Goal: Task Accomplishment & Management: Use online tool/utility

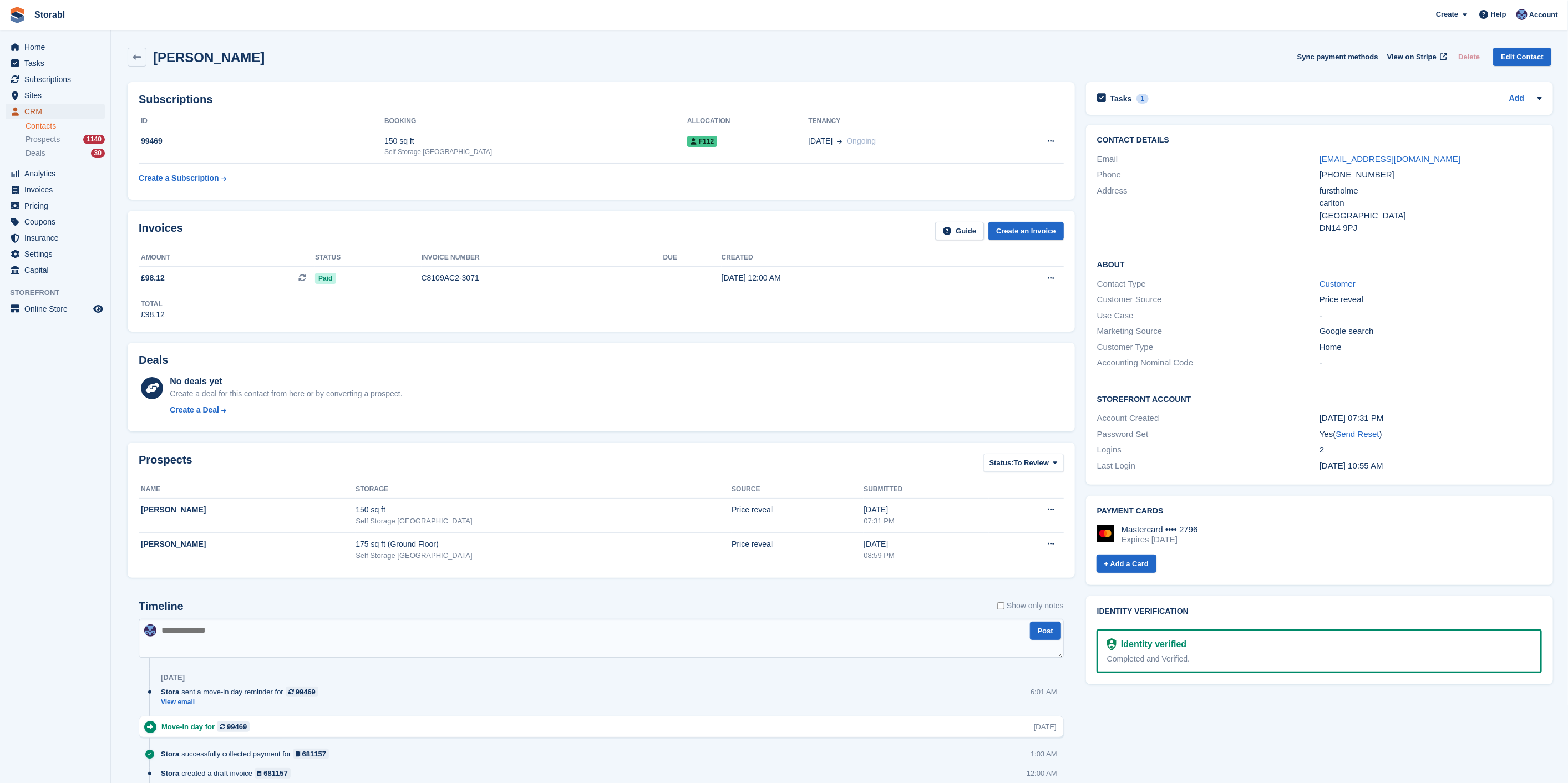
click at [41, 107] on span "CRM" at bounding box center [57, 111] width 67 height 16
click at [1191, 103] on div "Tasks 1 Add" at bounding box center [1319, 98] width 445 height 15
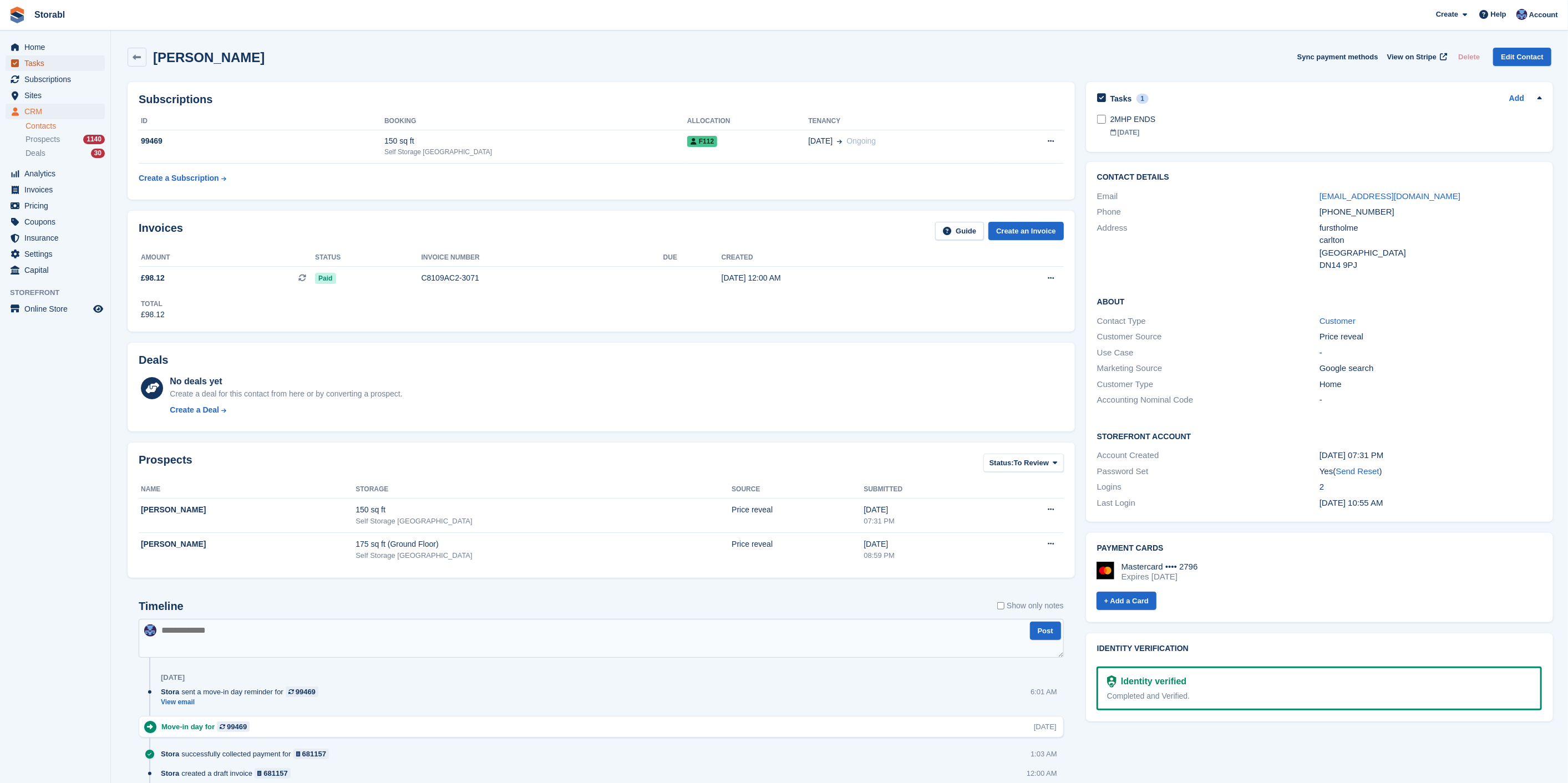
click at [37, 62] on span "Tasks" at bounding box center [57, 64] width 67 height 16
